Goal: Transaction & Acquisition: Purchase product/service

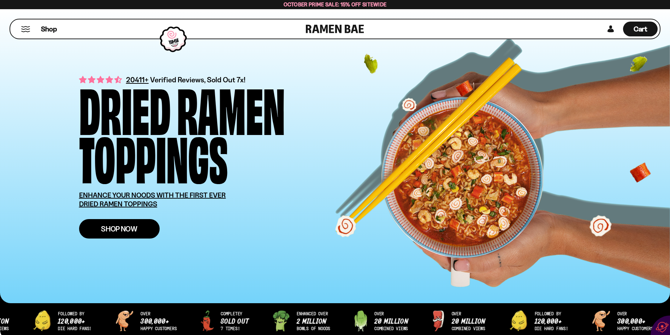
click at [132, 229] on span "Shop Now" at bounding box center [119, 228] width 36 height 7
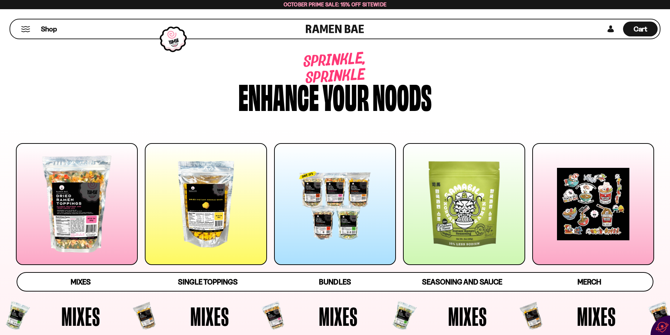
click at [69, 209] on div at bounding box center [77, 204] width 122 height 122
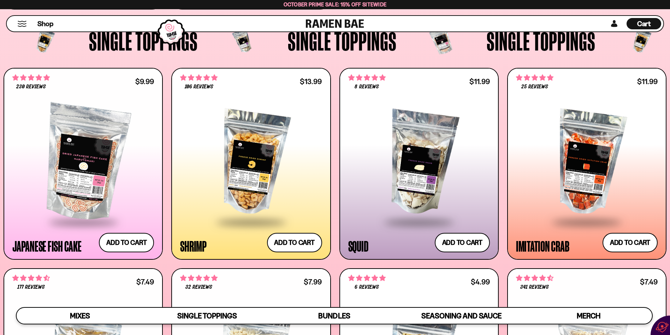
scroll to position [653, 0]
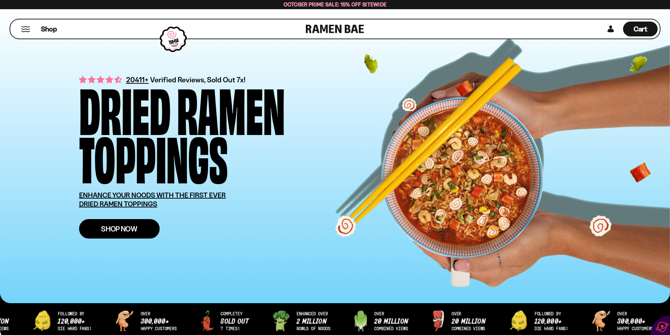
click at [123, 229] on span "Shop Now" at bounding box center [119, 228] width 36 height 7
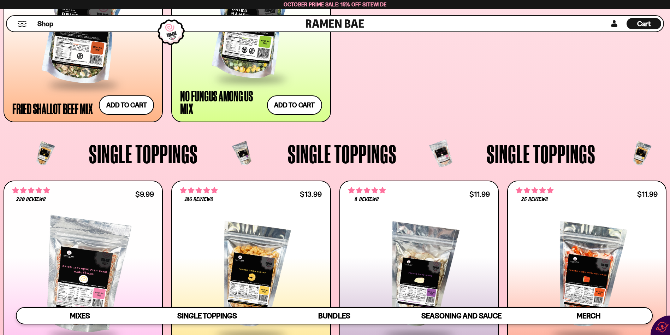
scroll to position [600, 0]
